Goal: Task Accomplishment & Management: Manage account settings

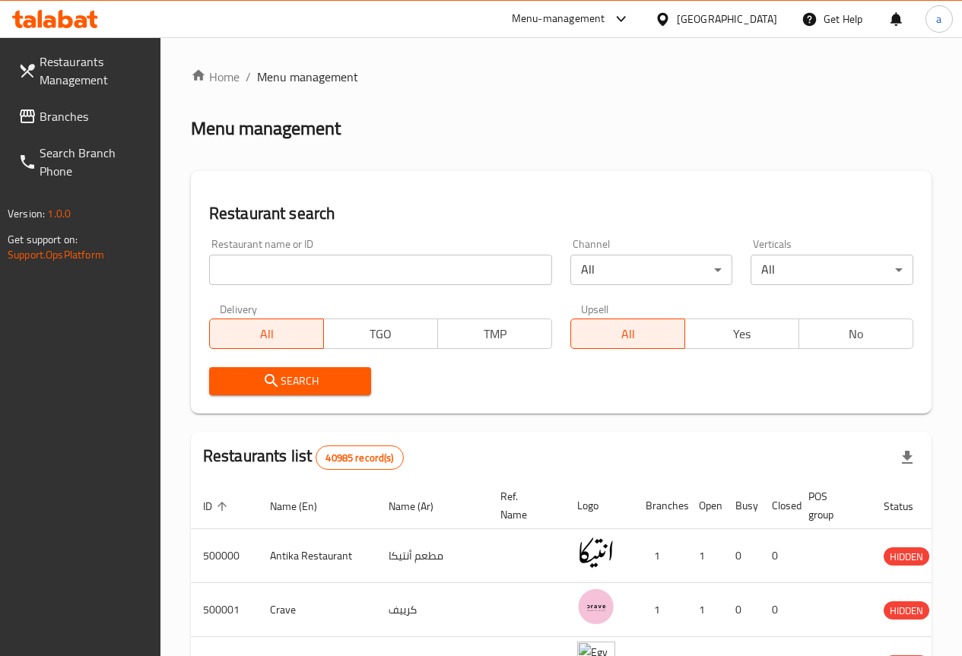
drag, startPoint x: 244, startPoint y: 0, endPoint x: 546, endPoint y: 135, distance: 330.8
click at [550, 136] on div "Menu management" at bounding box center [561, 128] width 740 height 24
click at [762, 15] on div "[GEOGRAPHIC_DATA]" at bounding box center [727, 19] width 100 height 17
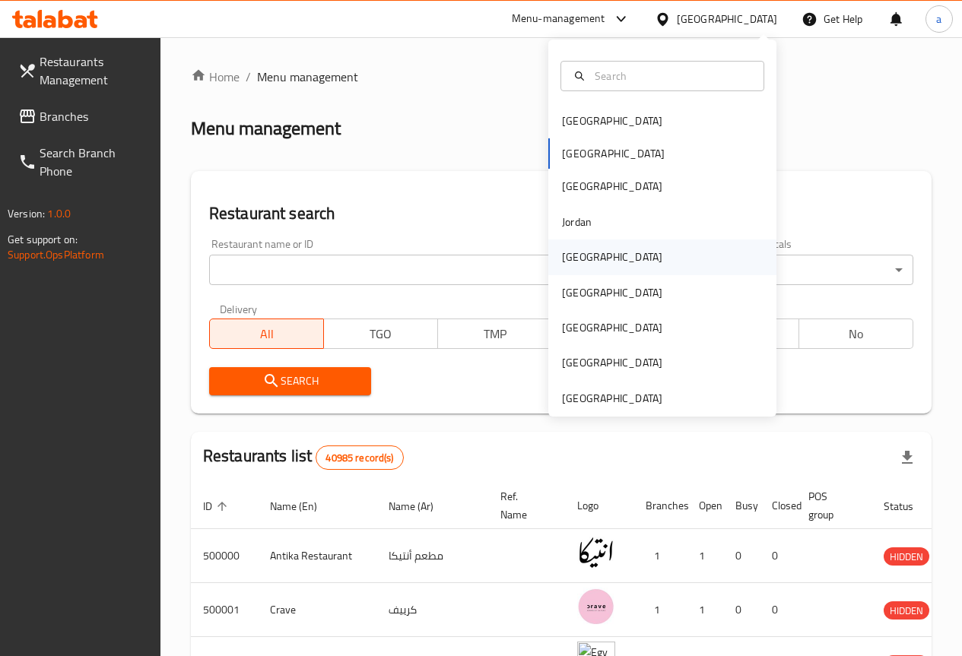
click at [575, 257] on div "[GEOGRAPHIC_DATA]" at bounding box center [612, 257] width 100 height 17
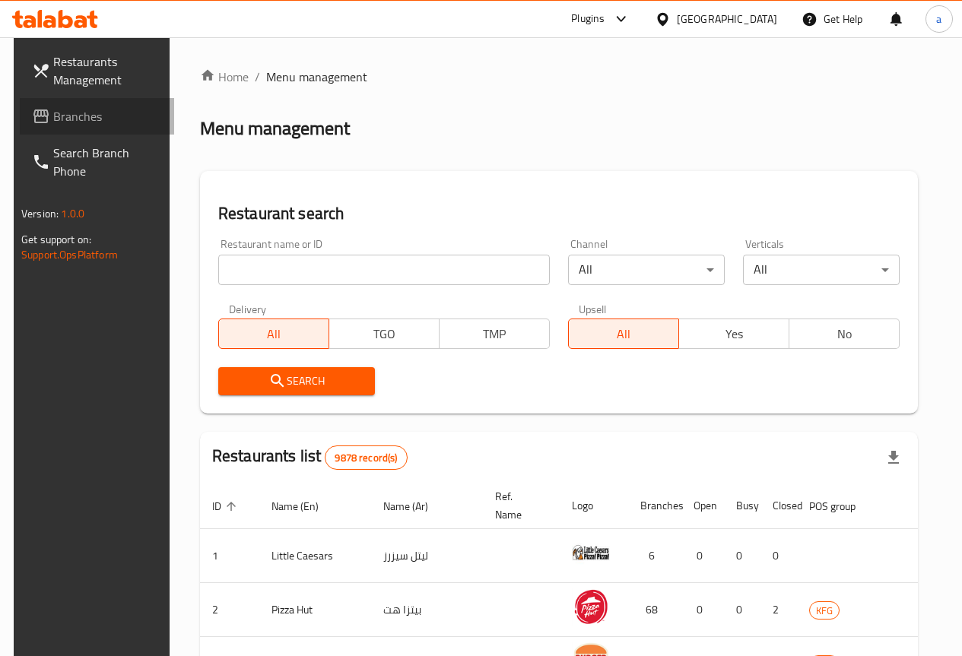
click at [78, 112] on span "Branches" at bounding box center [107, 116] width 109 height 18
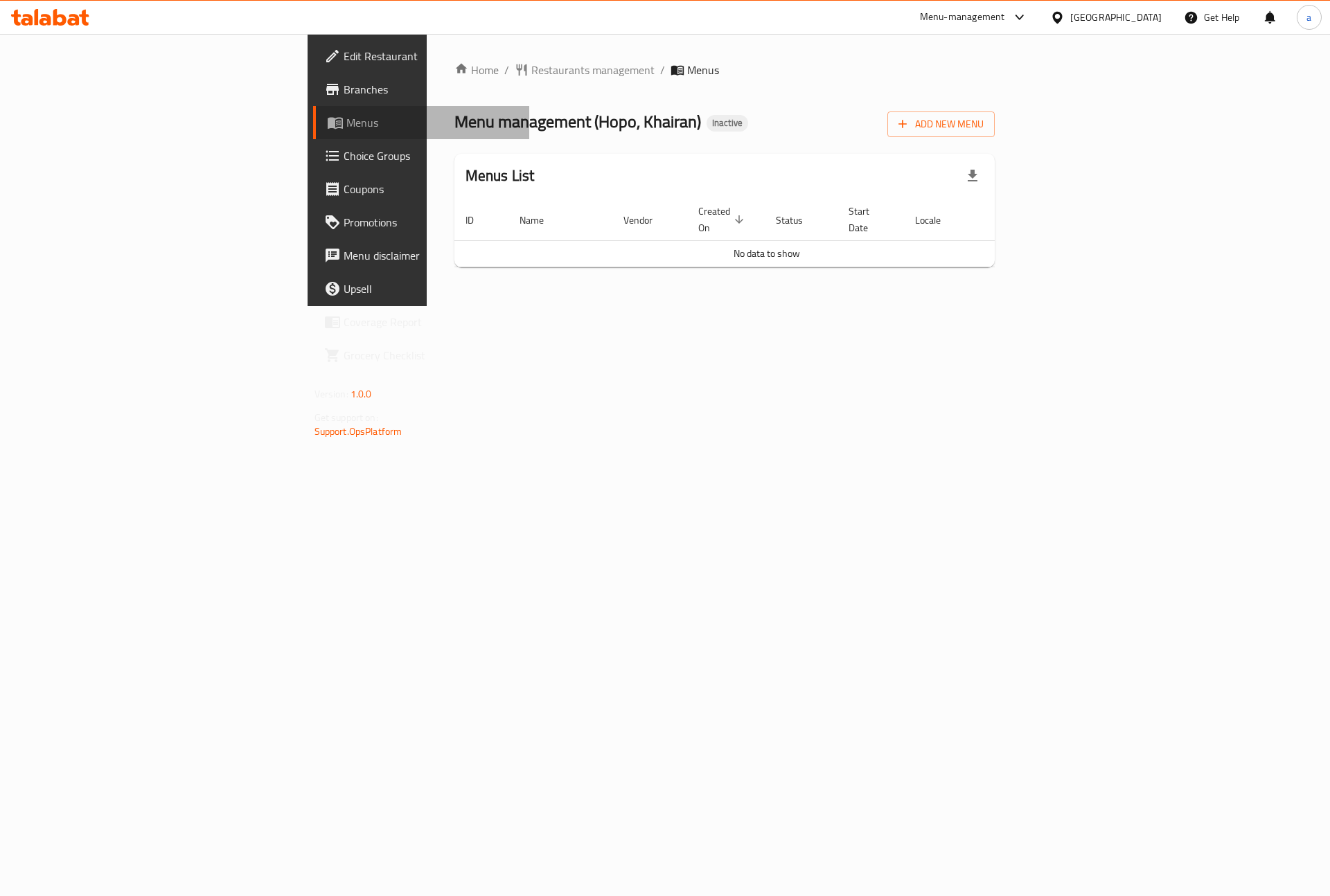
click at [313, 108] on link "Menus" at bounding box center [422, 122] width 217 height 33
click at [445, 306] on div "Home / Restaurants management / Menus Menu management ( Hopo, Khairan ) Inactiv…" at bounding box center [724, 169] width 597 height 272
click at [445, 306] on div "Home / Restaurants management / Menus Menu management ( Hopo, Khairan ) Inactiv…" at bounding box center [724, 169] width 597 height 272
click at [313, 107] on link "Menus" at bounding box center [422, 122] width 217 height 33
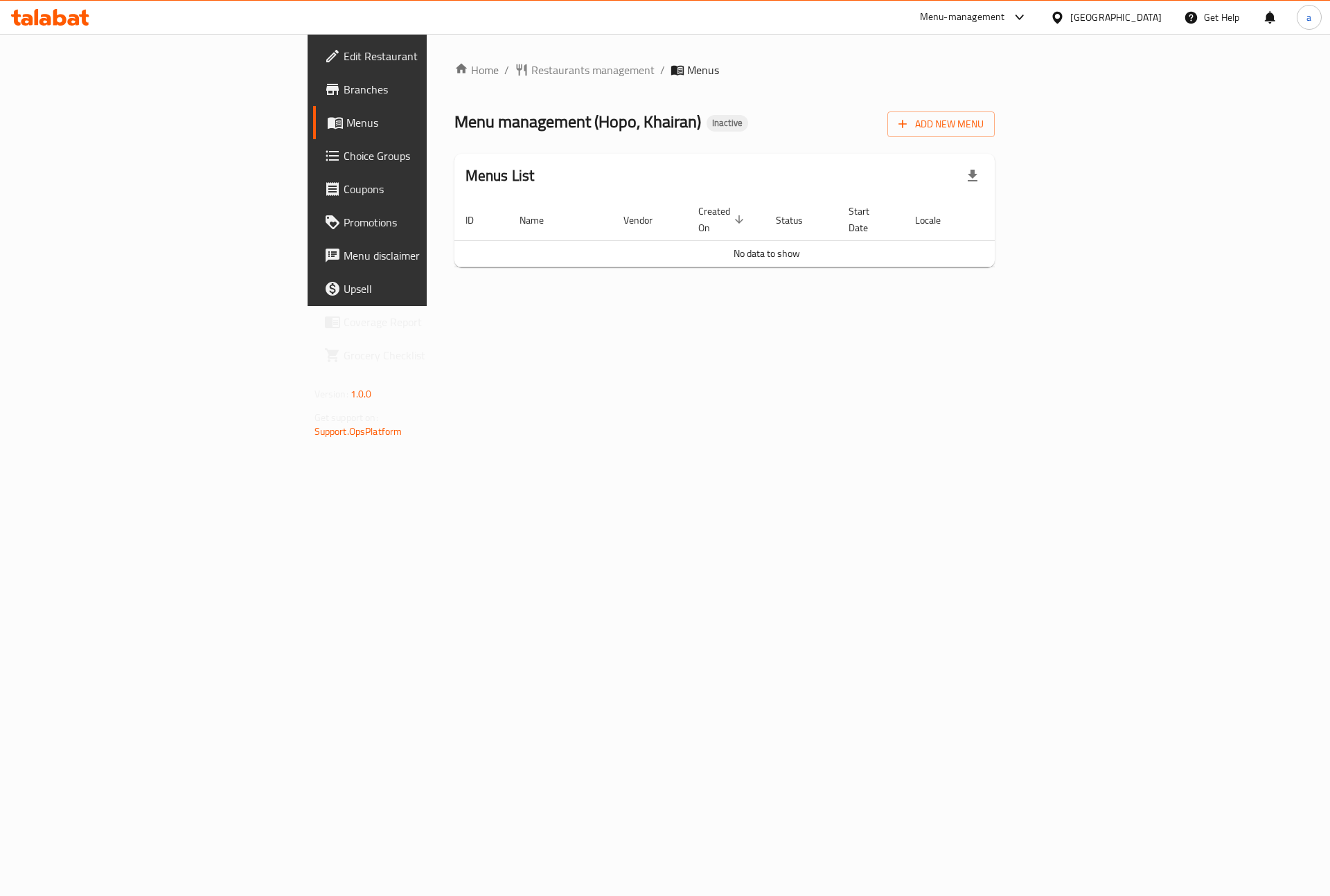
click at [346, 118] on span "Menus" at bounding box center [432, 122] width 172 height 16
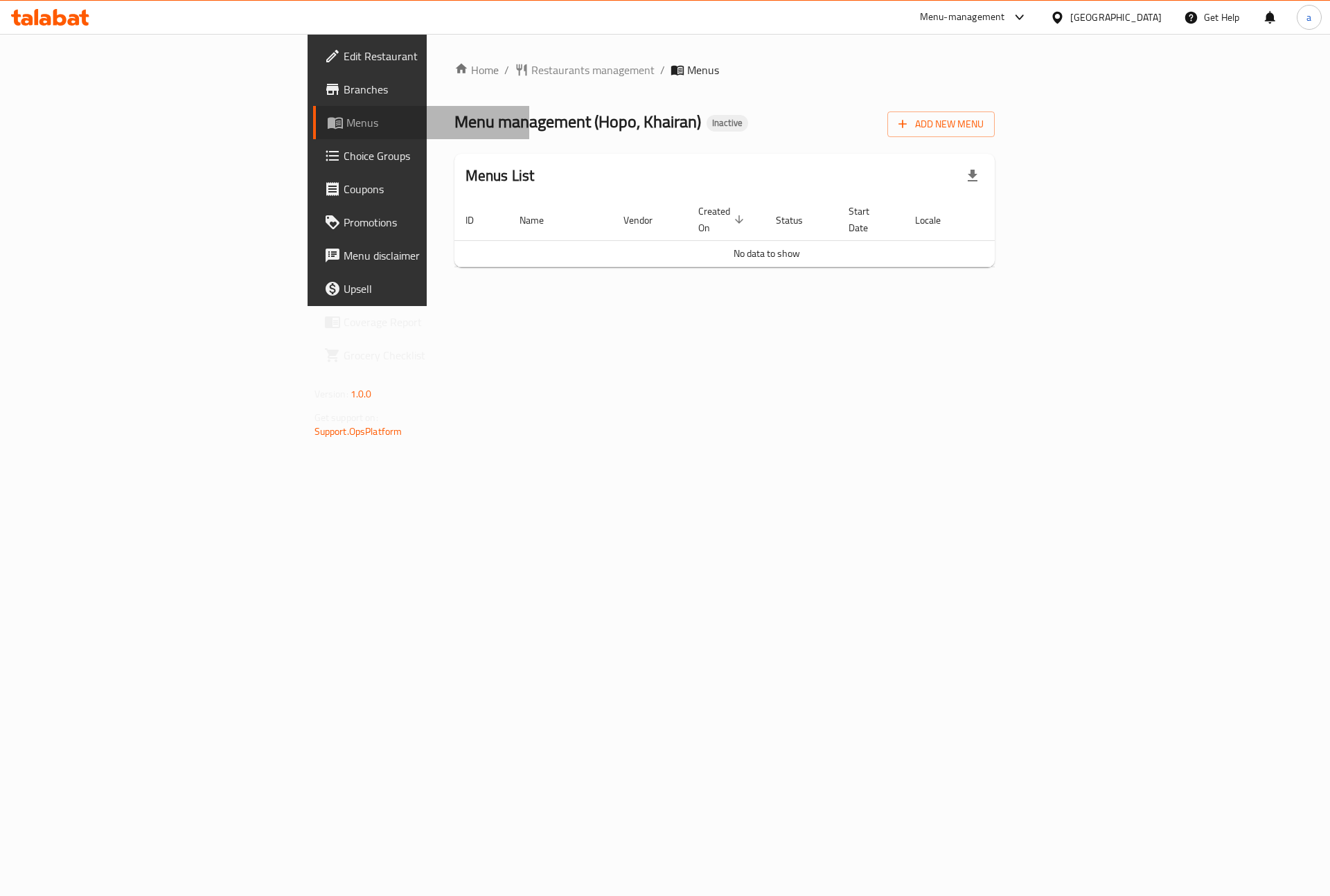
click at [346, 118] on span "Menus" at bounding box center [432, 122] width 172 height 16
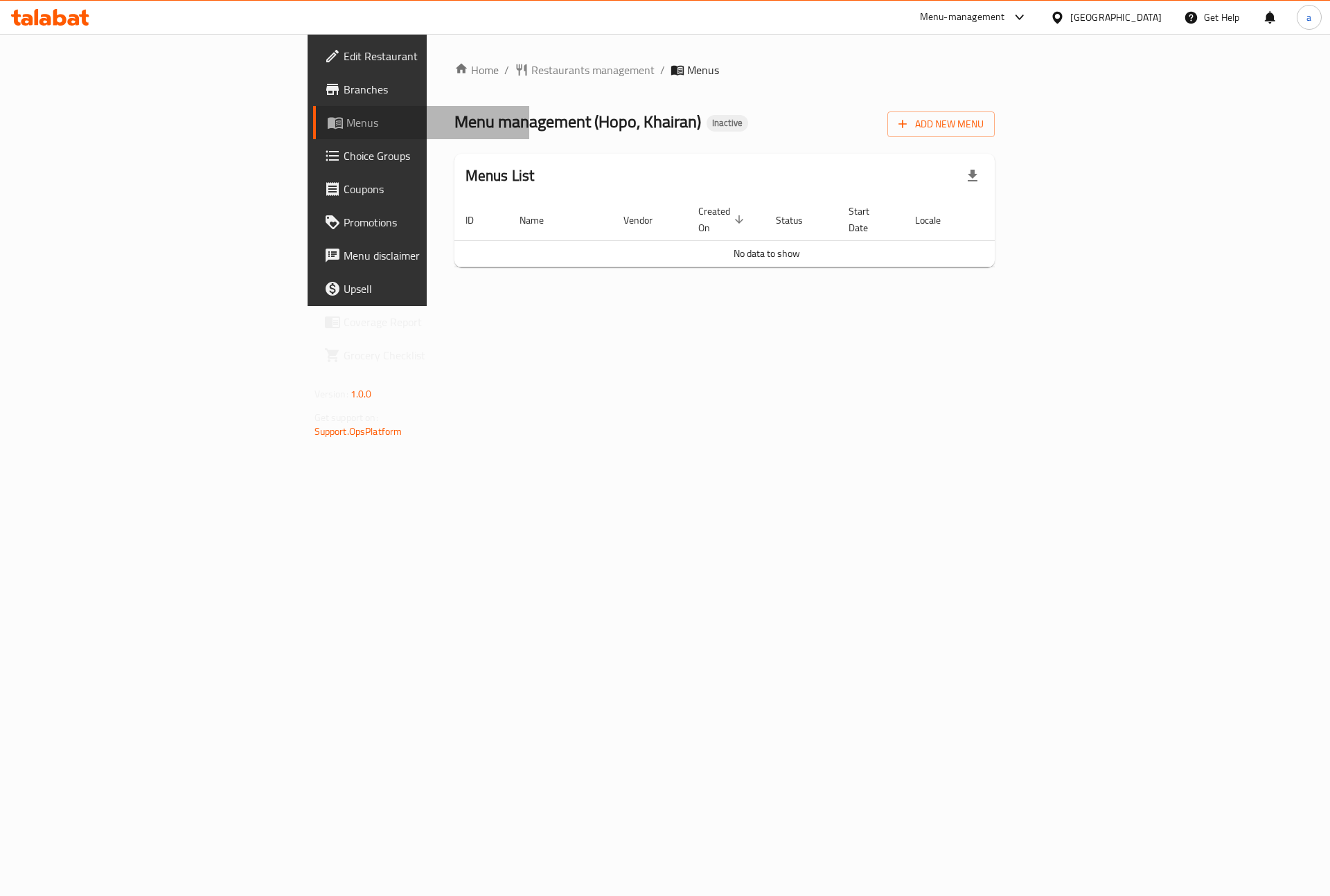
click at [346, 118] on span "Menus" at bounding box center [432, 122] width 172 height 16
click at [343, 90] on span "Branches" at bounding box center [431, 89] width 175 height 16
